Goal: Transaction & Acquisition: Purchase product/service

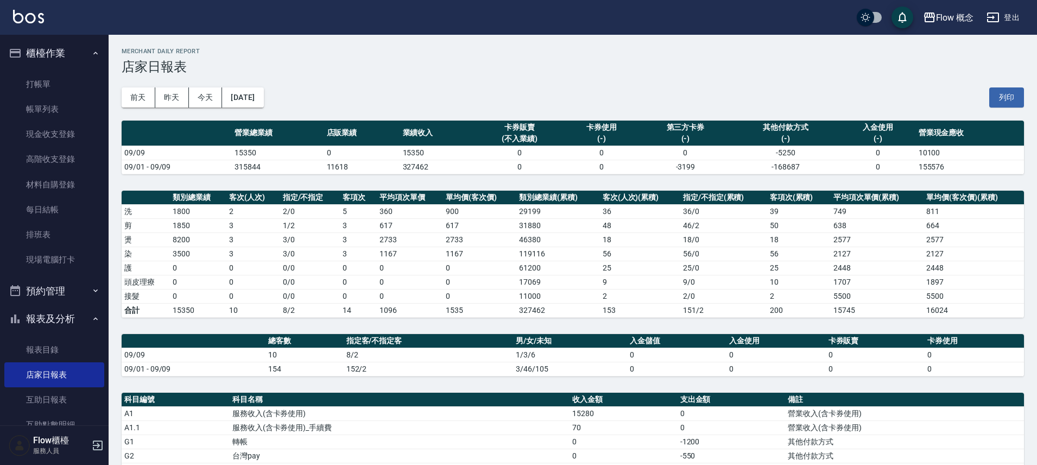
scroll to position [253, 0]
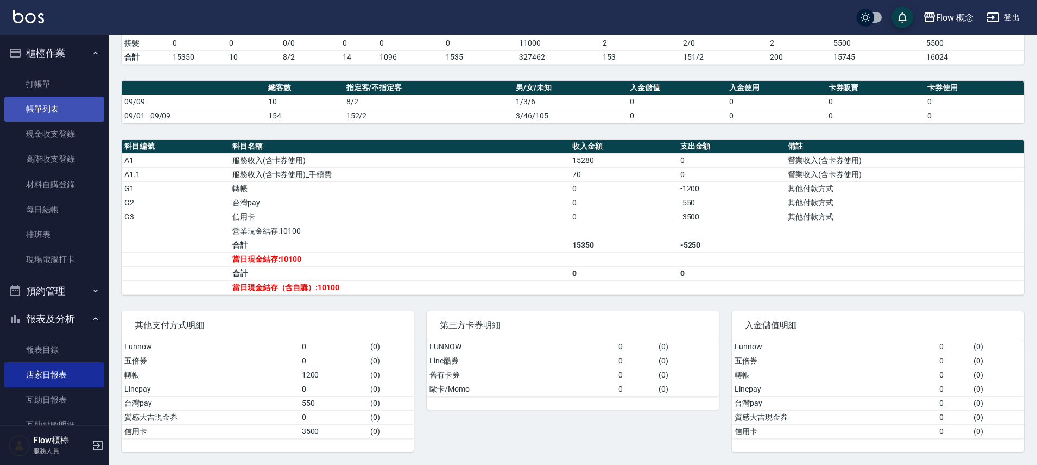
click at [43, 113] on link "帳單列表" at bounding box center [54, 109] width 100 height 25
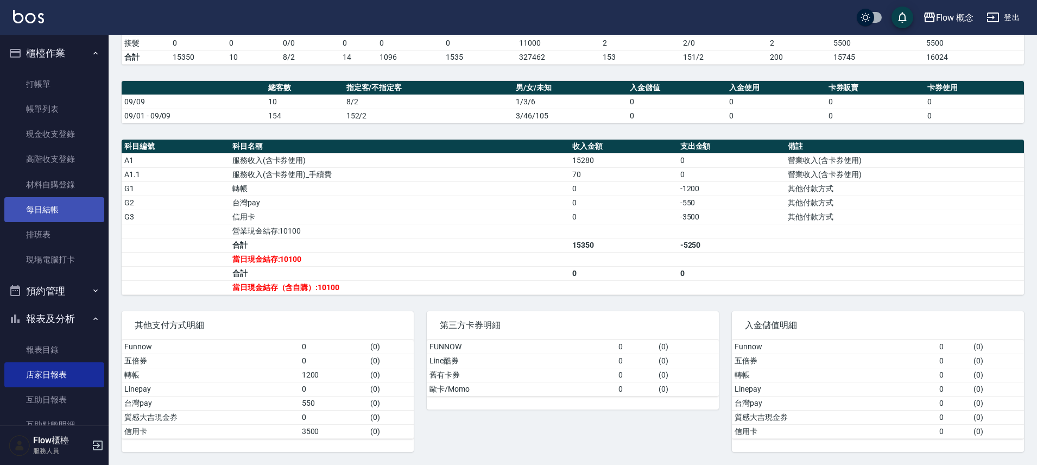
click at [57, 219] on link "每日結帳" at bounding box center [54, 209] width 100 height 25
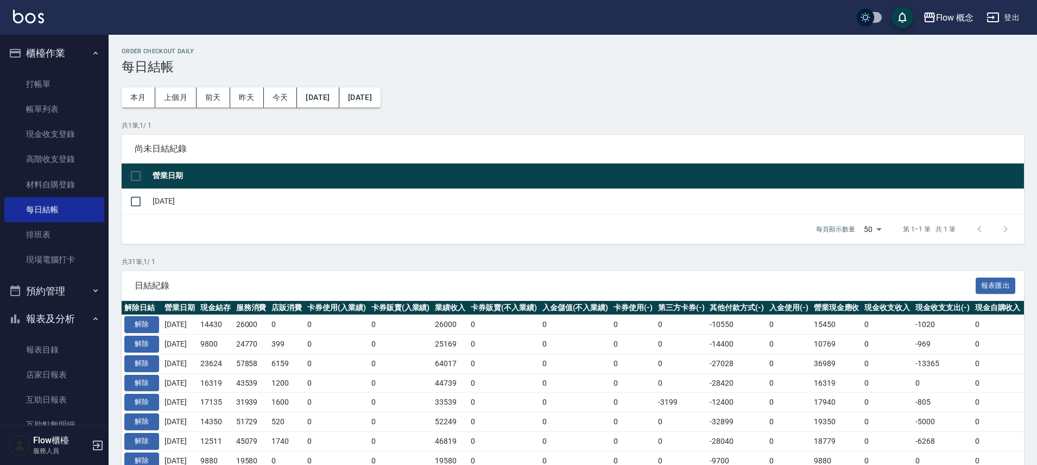
click at [130, 173] on input "checkbox" at bounding box center [135, 175] width 23 height 23
checkbox input "true"
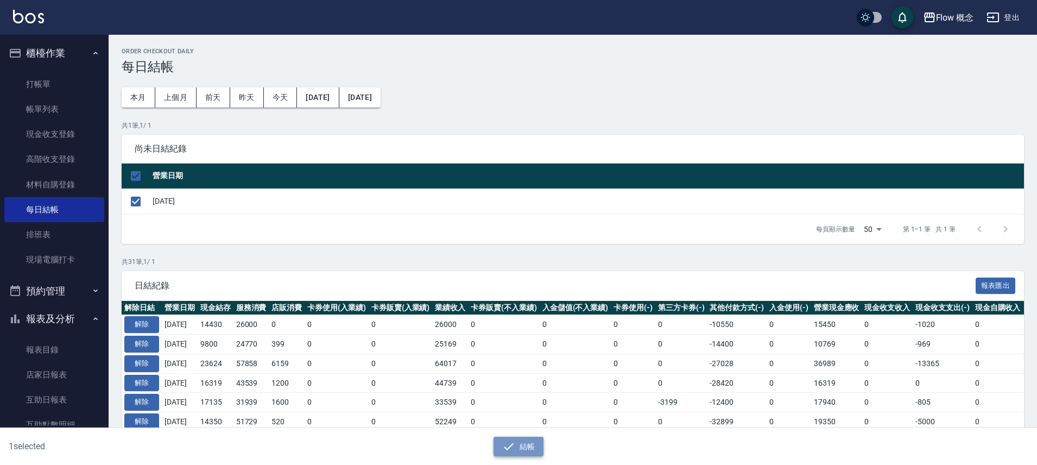
click at [516, 448] on button "結帳" at bounding box center [518, 446] width 50 height 20
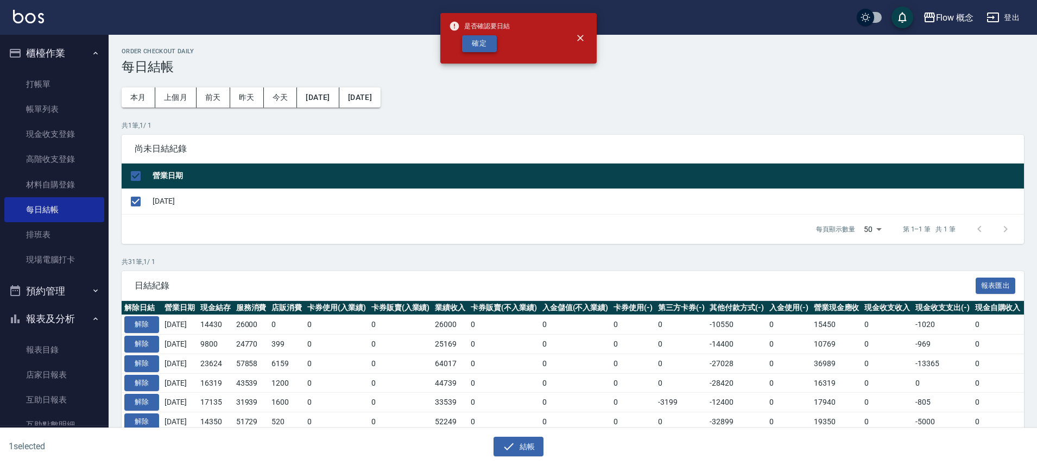
click at [487, 45] on button "確定" at bounding box center [479, 43] width 35 height 17
checkbox input "false"
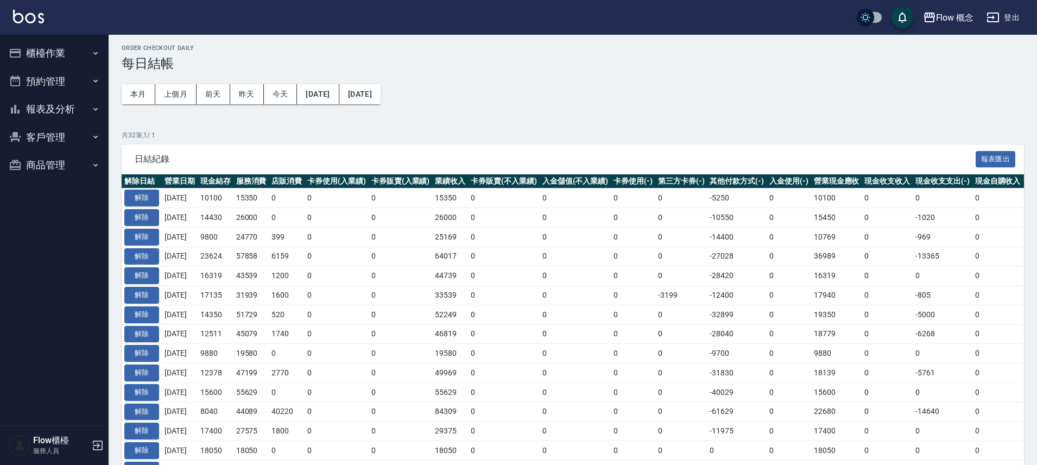
scroll to position [12, 0]
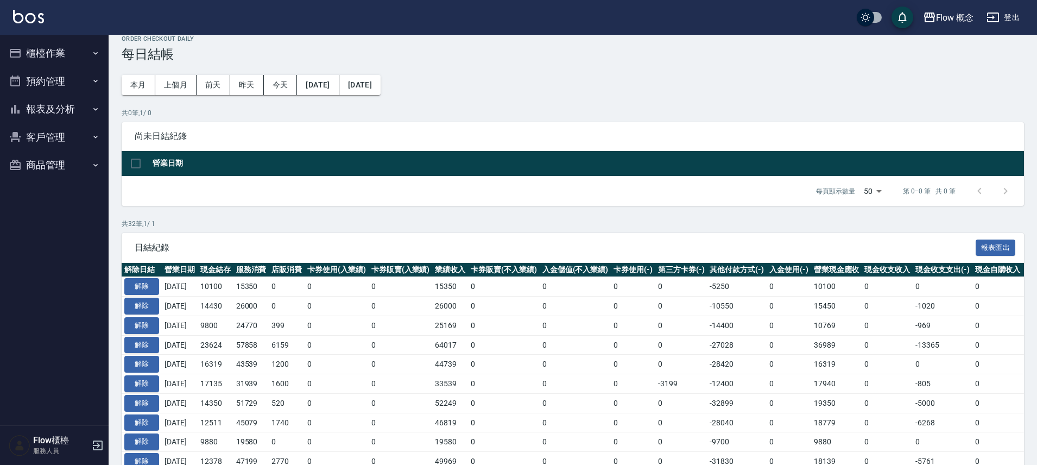
click at [62, 110] on button "報表及分析" at bounding box center [54, 109] width 100 height 28
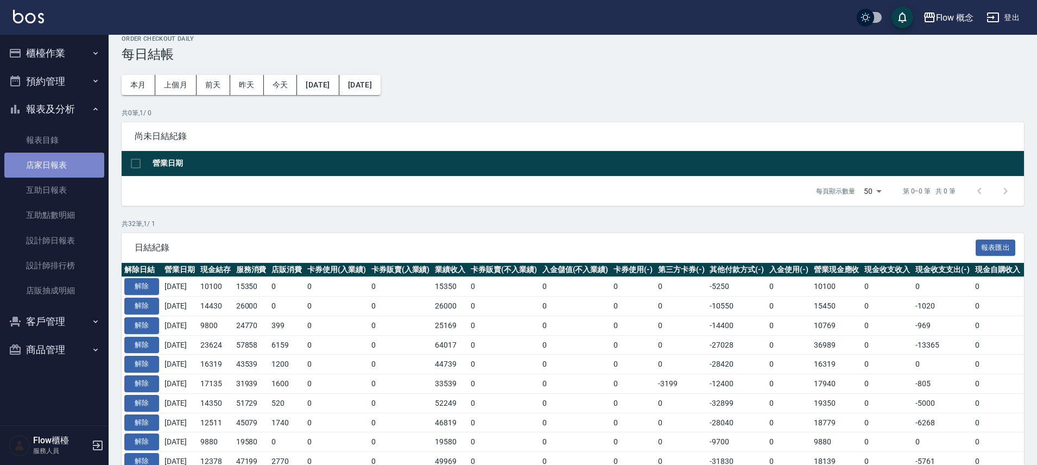
click at [47, 170] on link "店家日報表" at bounding box center [54, 164] width 100 height 25
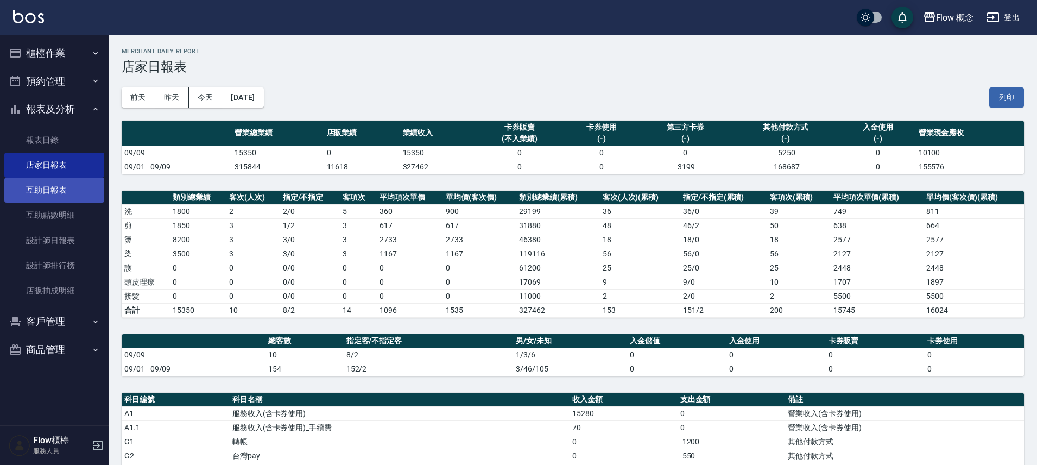
click at [67, 181] on link "互助日報表" at bounding box center [54, 189] width 100 height 25
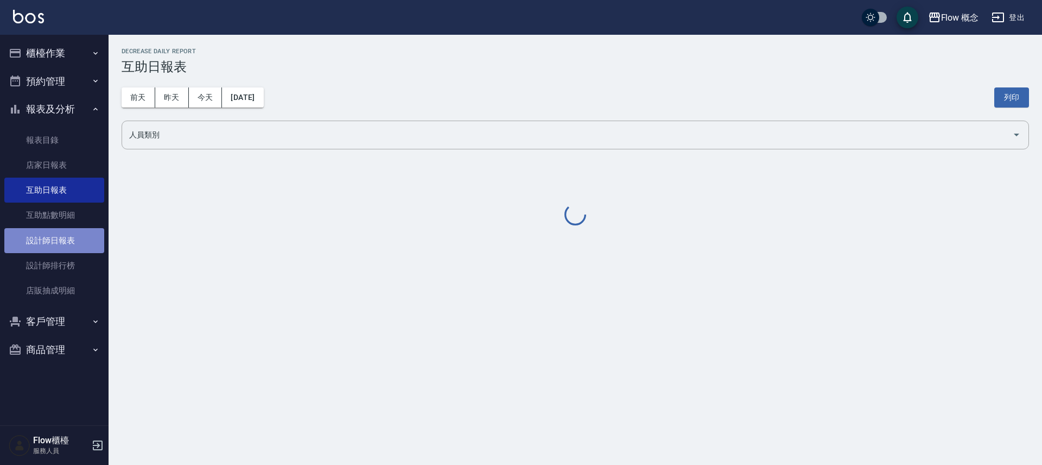
click at [66, 234] on link "設計師日報表" at bounding box center [54, 240] width 100 height 25
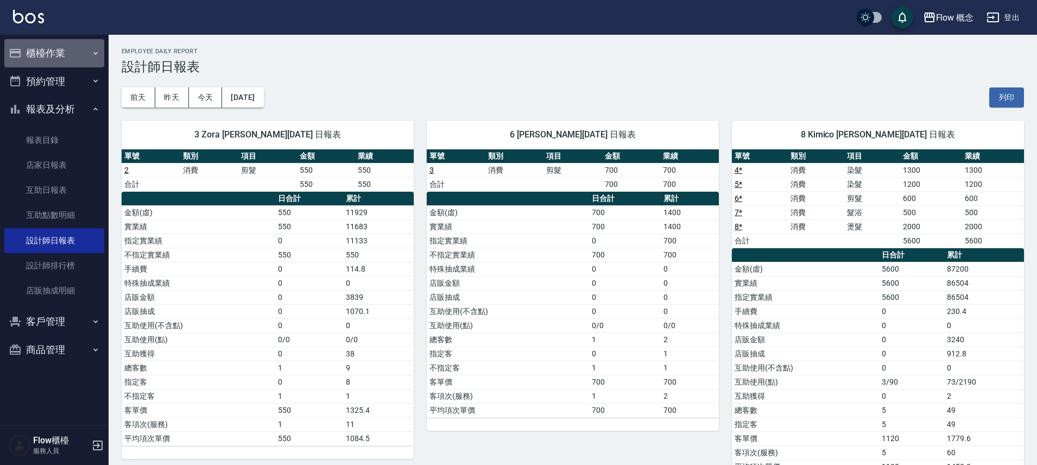
click at [69, 52] on button "櫃檯作業" at bounding box center [54, 53] width 100 height 28
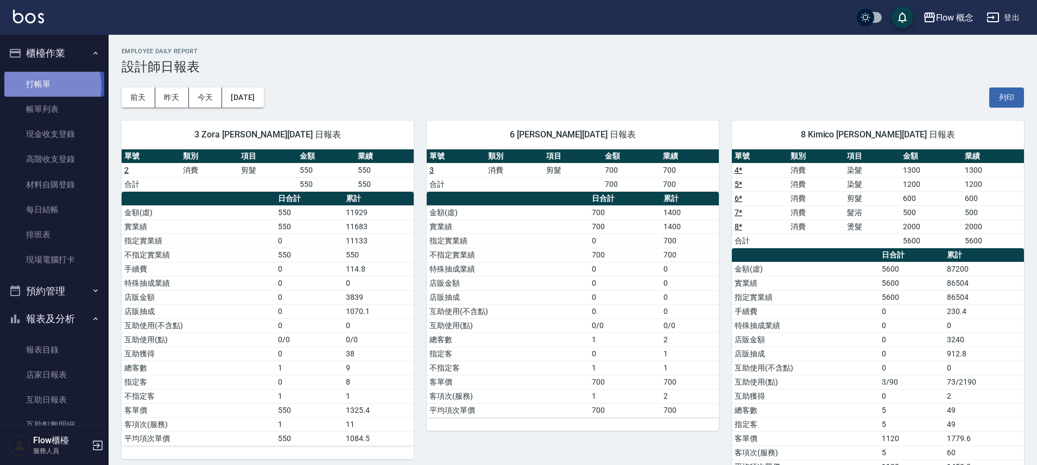
click at [42, 86] on link "打帳單" at bounding box center [54, 84] width 100 height 25
